Goal: Navigation & Orientation: Understand site structure

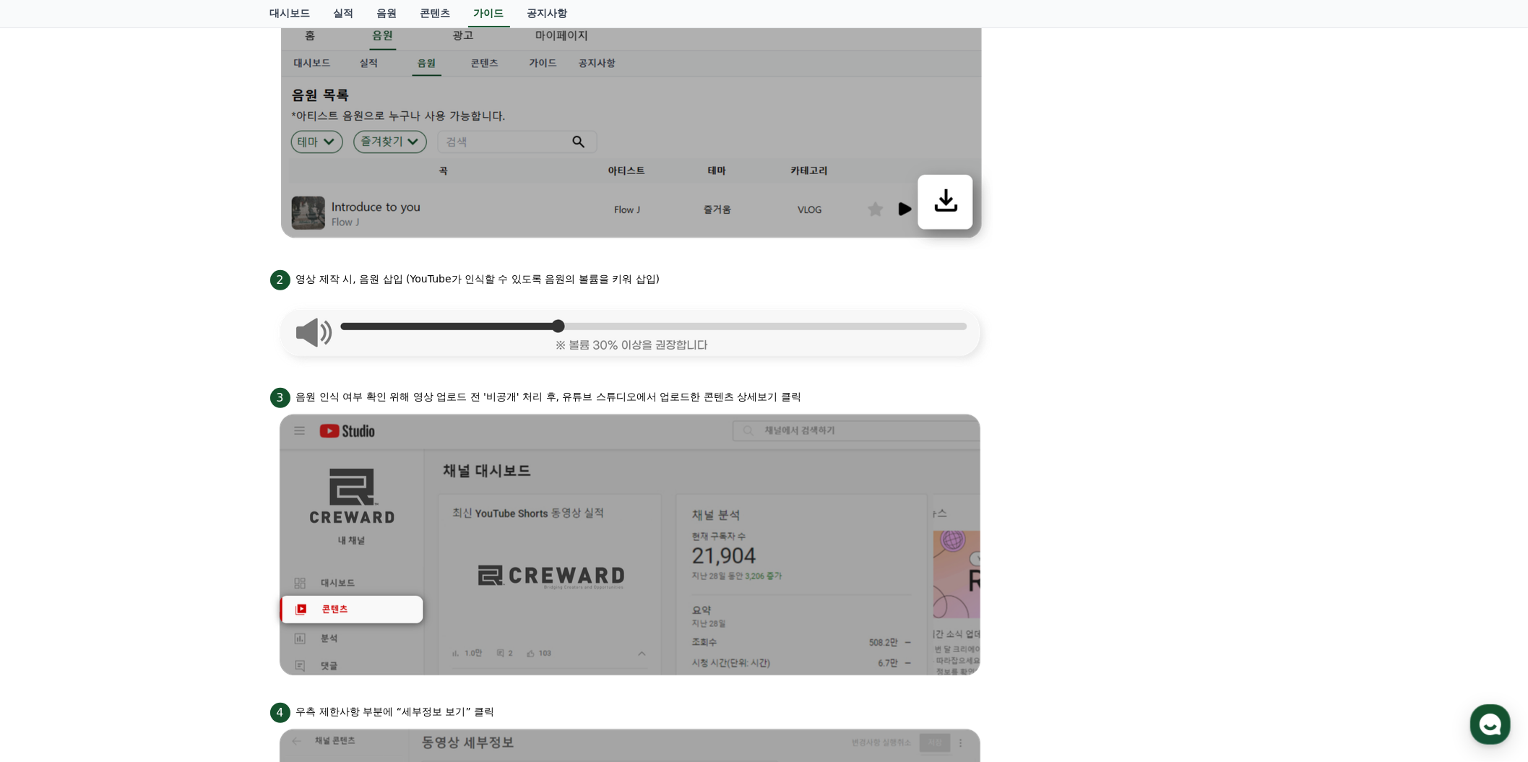
click at [1107, 194] on li "1 크리워드 뮤직에서 음원 다운로드" at bounding box center [764, 101] width 988 height 298
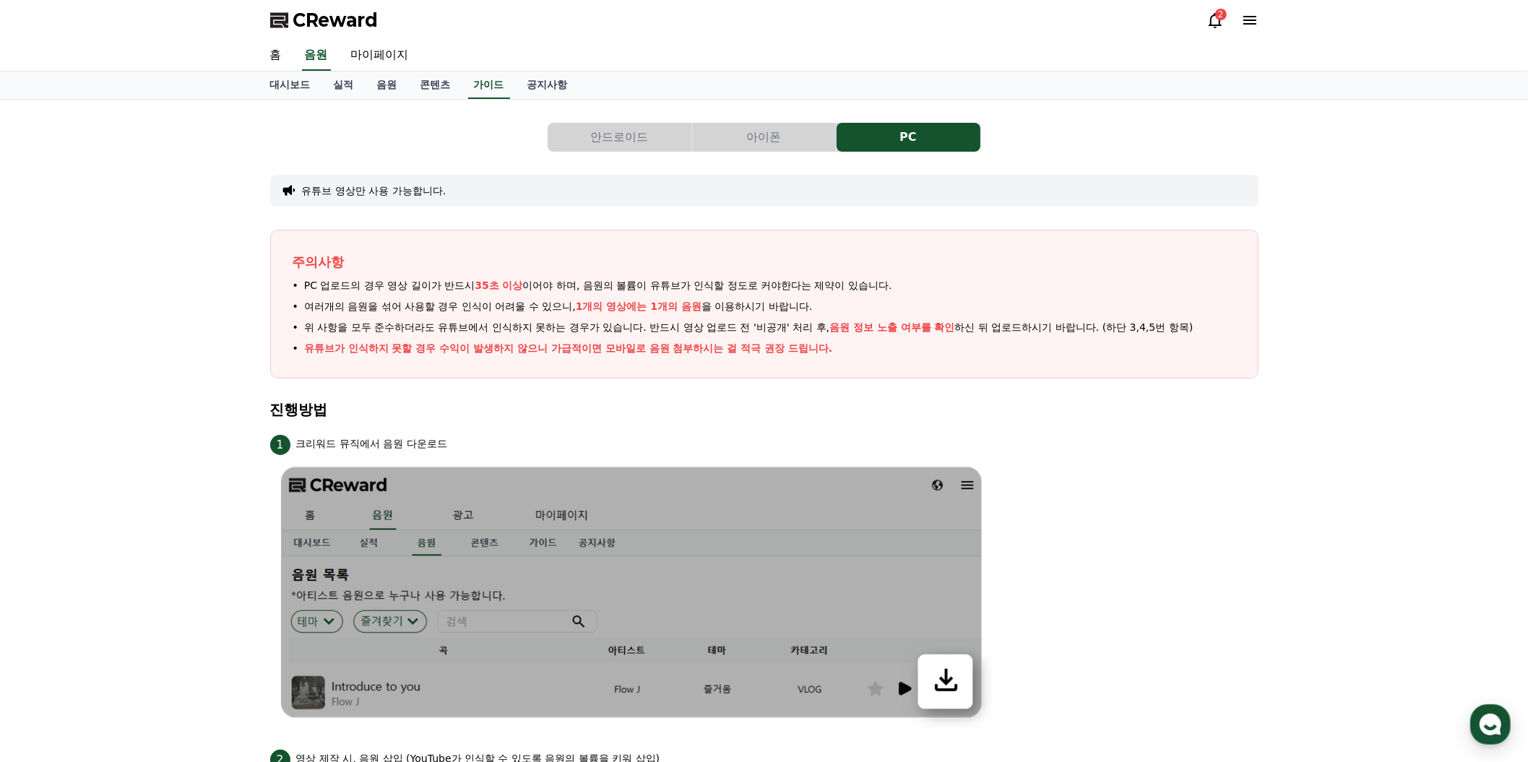
click at [1215, 20] on div "2" at bounding box center [1221, 15] width 12 height 12
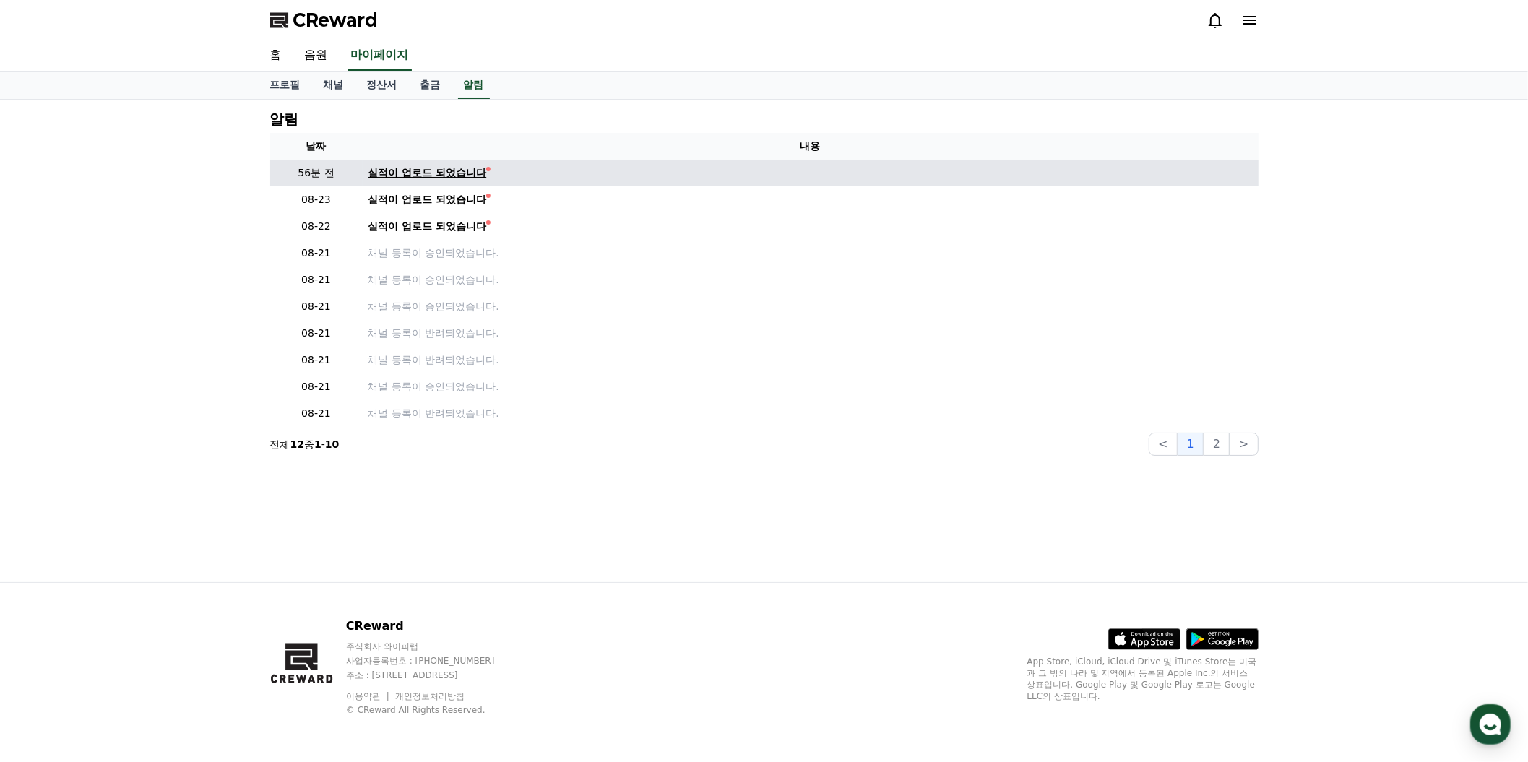
click at [487, 181] on div "실적이 업로드 되었습니다" at bounding box center [427, 172] width 118 height 15
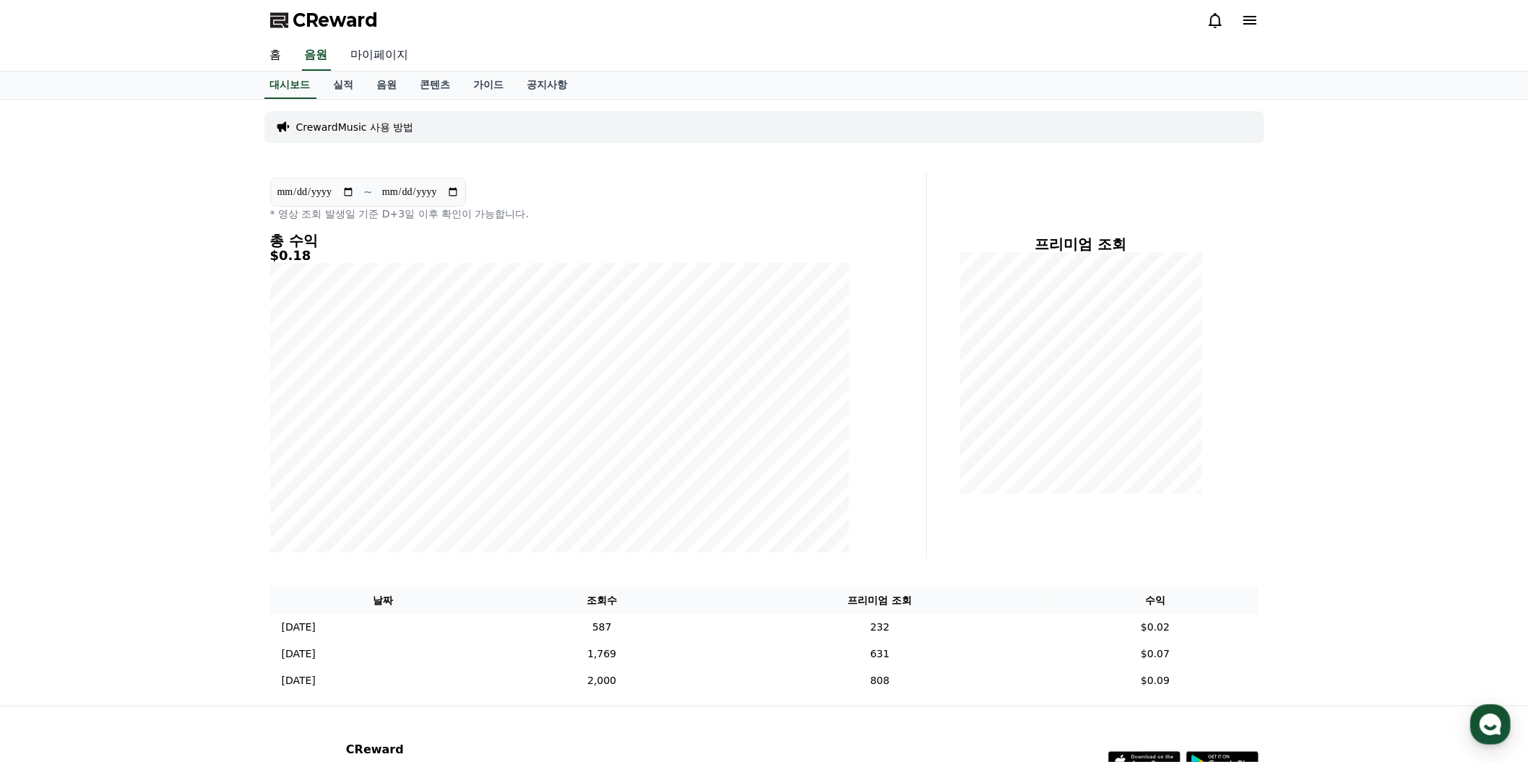
click at [420, 71] on link "마이페이지" at bounding box center [379, 55] width 81 height 30
select select "**********"
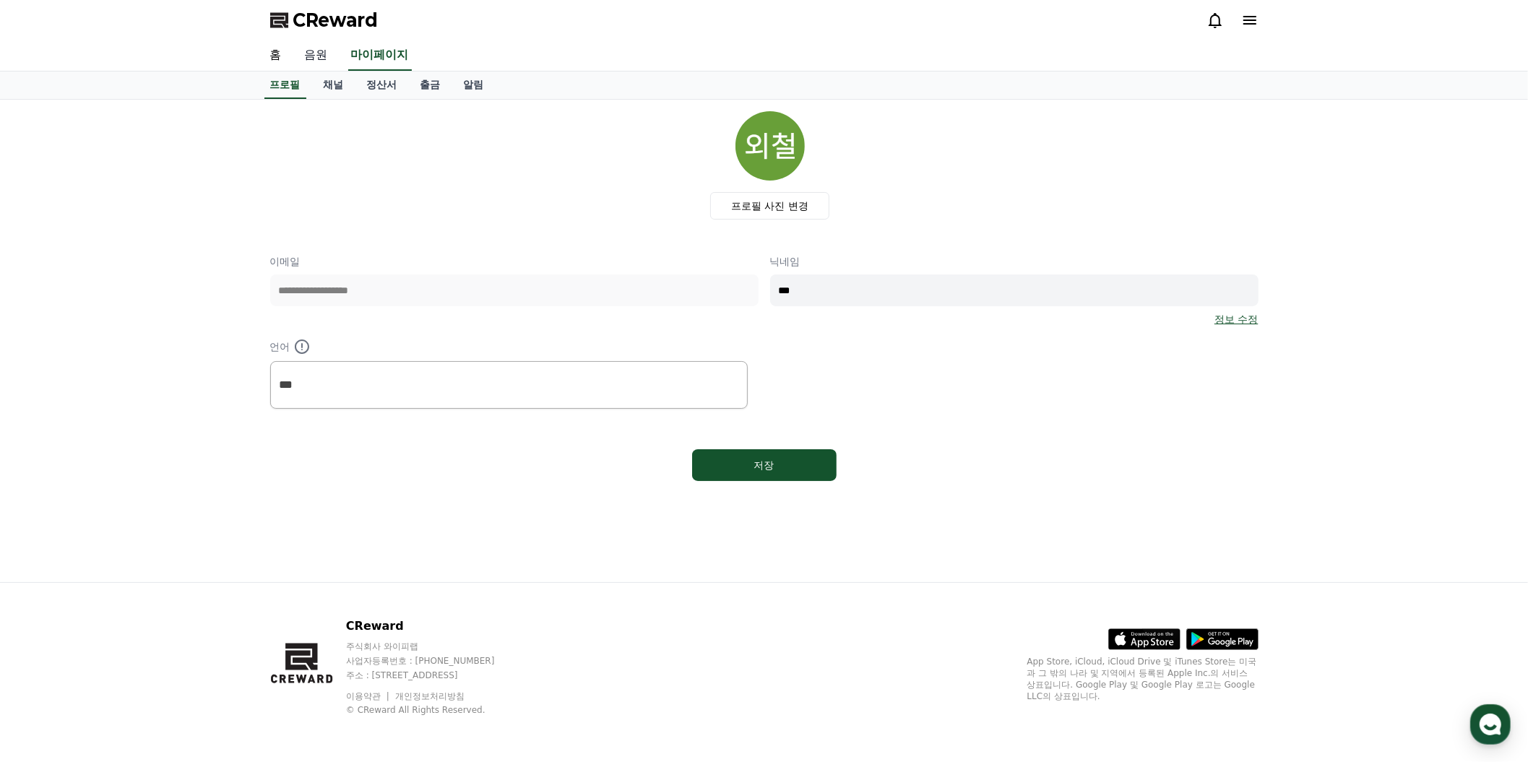
click at [339, 71] on link "음원" at bounding box center [316, 55] width 46 height 30
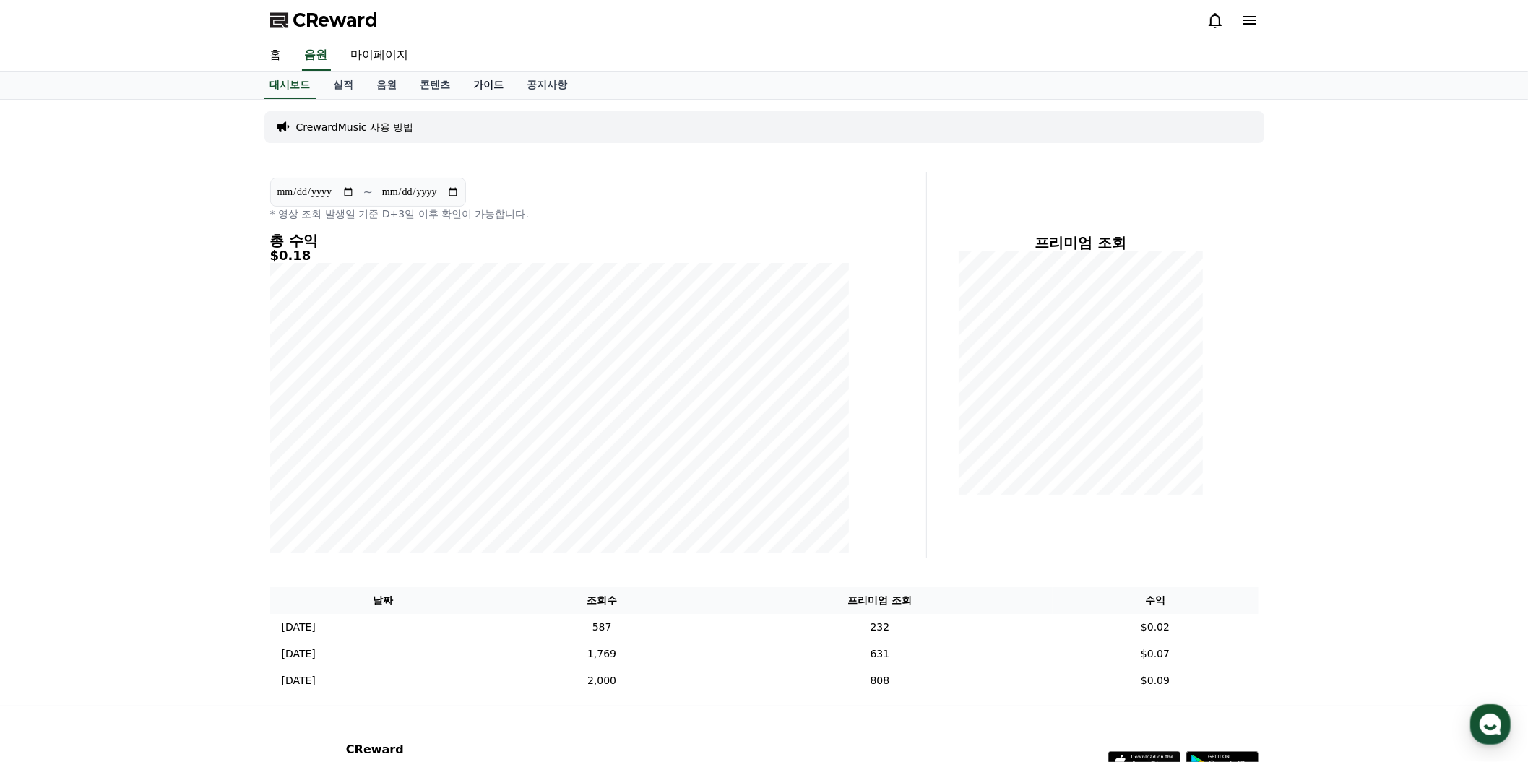
click at [516, 99] on link "가이드" at bounding box center [488, 85] width 53 height 27
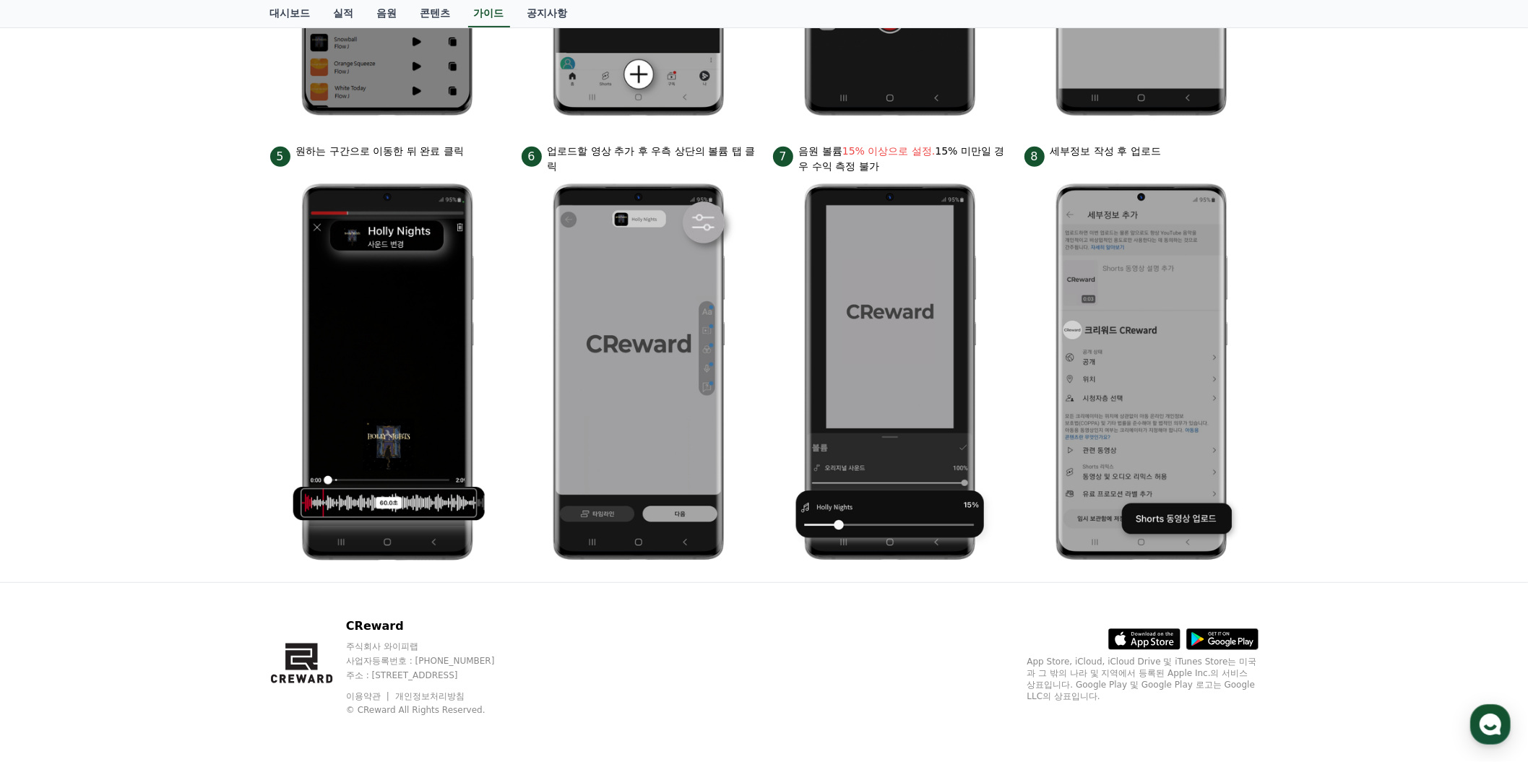
scroll to position [875, 0]
